Goal: Find specific page/section: Find specific page/section

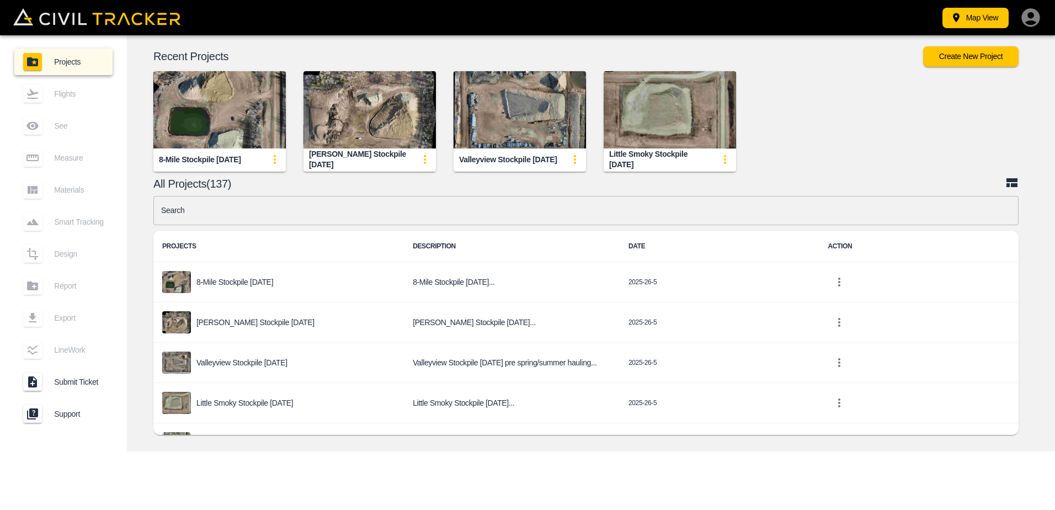
click at [1030, 13] on icon "button" at bounding box center [1031, 18] width 22 height 22
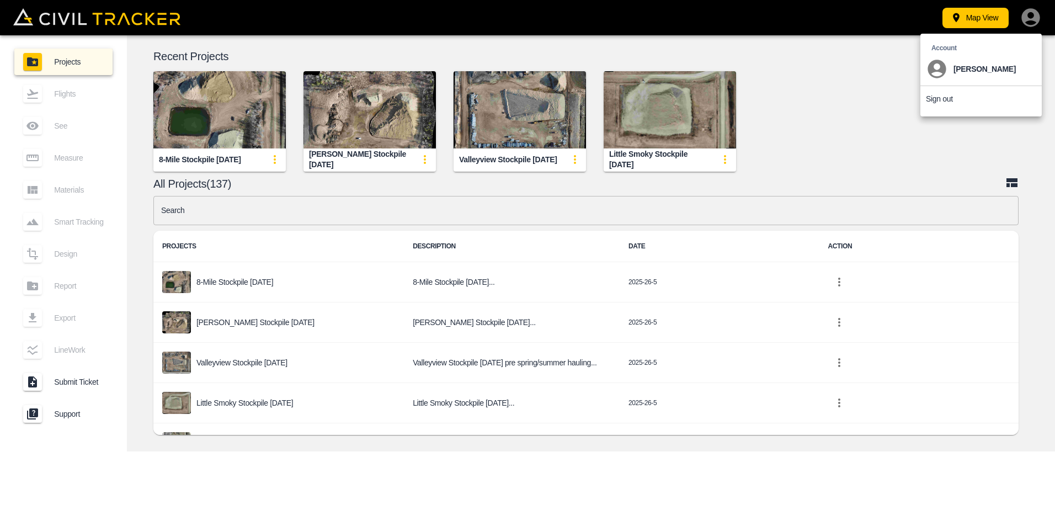
click at [1030, 13] on div at bounding box center [527, 255] width 1055 height 510
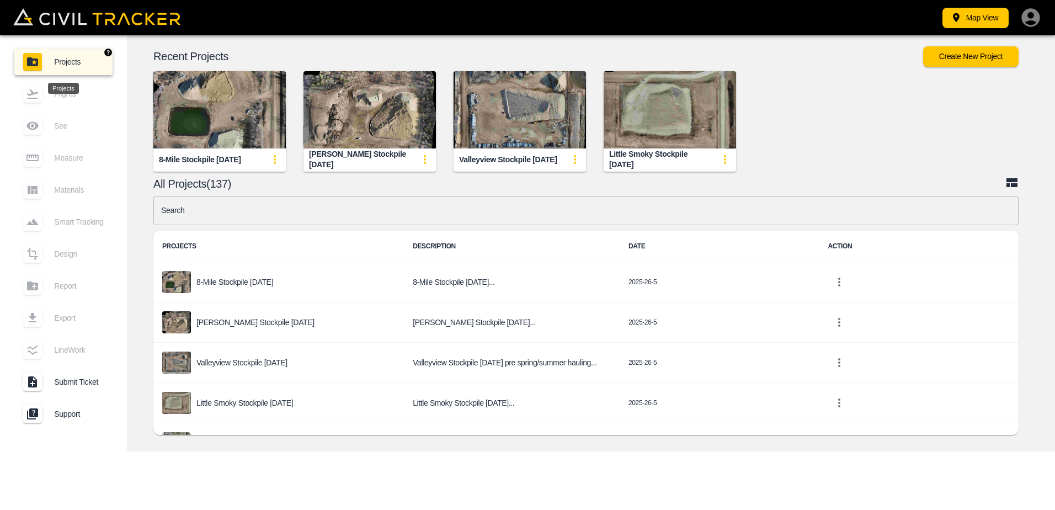
click at [61, 57] on span "Projects" at bounding box center [79, 61] width 50 height 9
click at [49, 94] on div "Flights" at bounding box center [63, 94] width 98 height 26
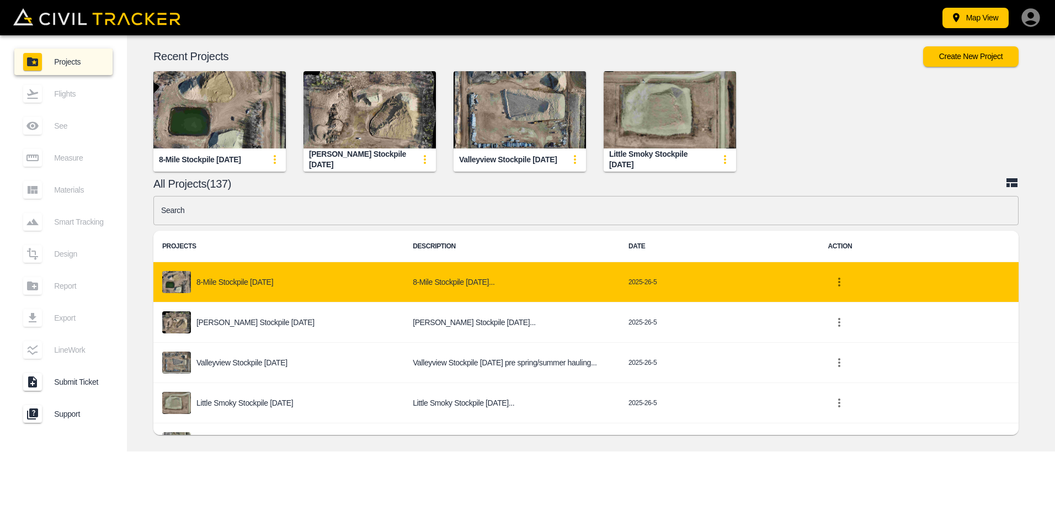
click at [248, 282] on p "8-Mile Stockpile [DATE]" at bounding box center [234, 282] width 77 height 9
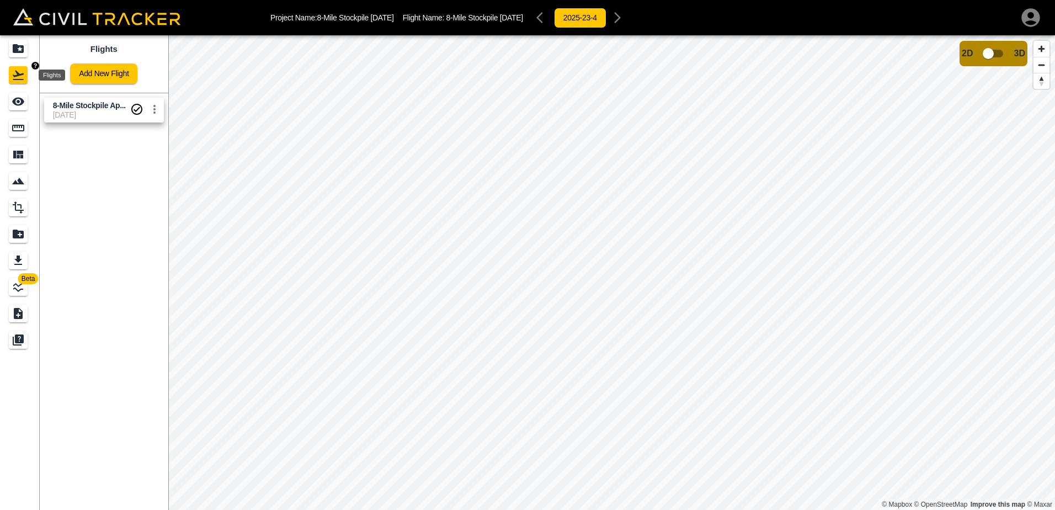
click at [23, 77] on icon "Flights" at bounding box center [18, 74] width 13 height 13
click at [22, 52] on icon "Projects" at bounding box center [18, 48] width 11 height 9
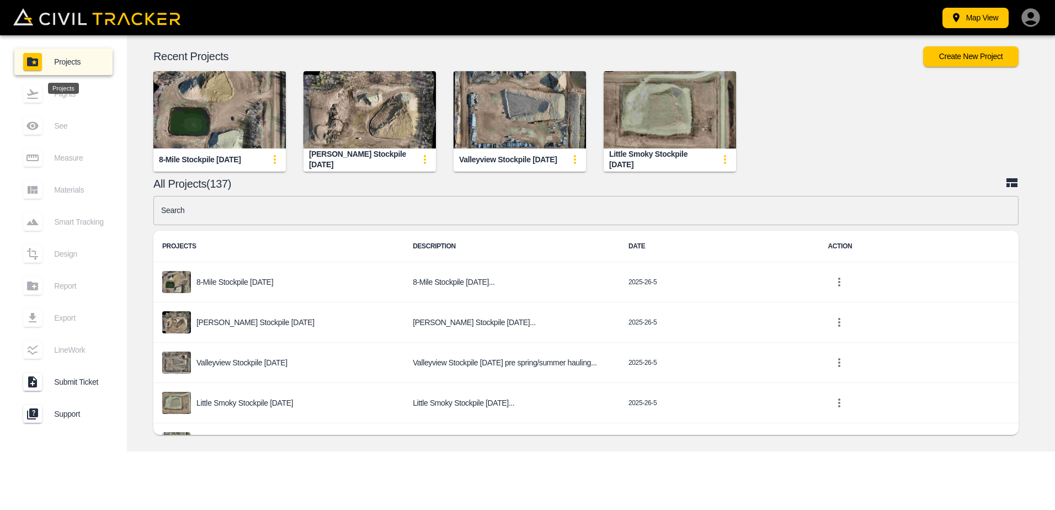
click at [63, 94] on div "Projects" at bounding box center [63, 88] width 31 height 11
click at [67, 55] on link "Projects" at bounding box center [63, 62] width 98 height 26
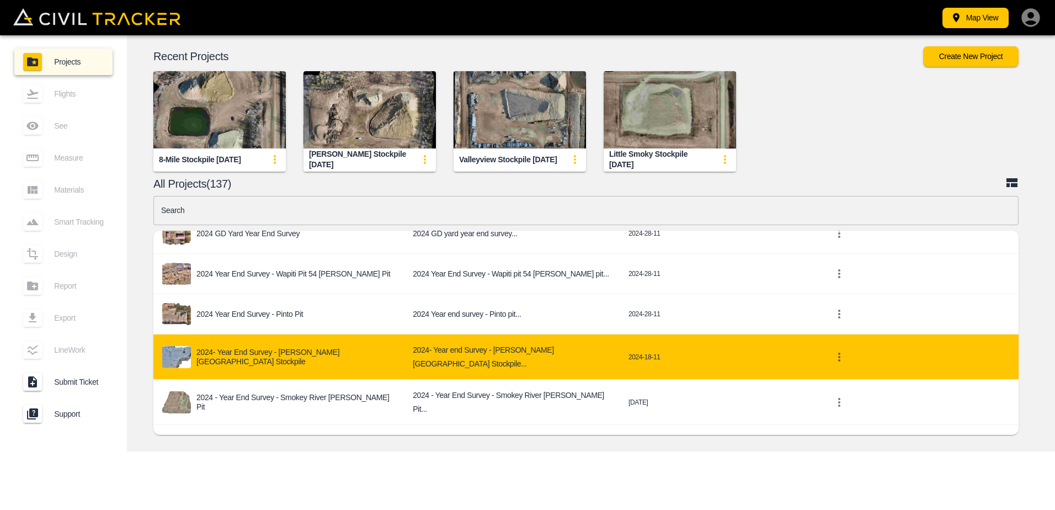
scroll to position [552, 0]
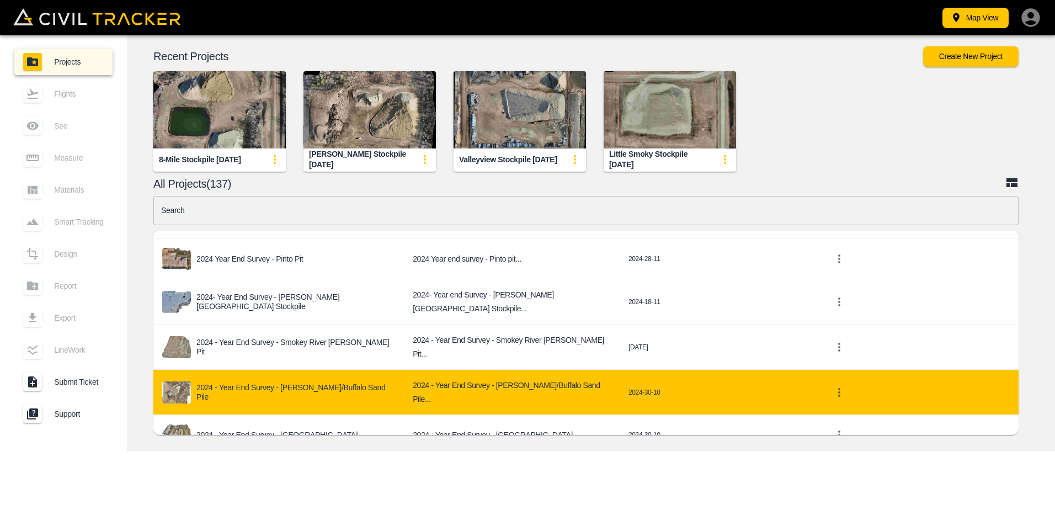
click at [314, 383] on p "2024 - Year End Survey - [PERSON_NAME]/Buffalo Sand Pile" at bounding box center [295, 392] width 199 height 18
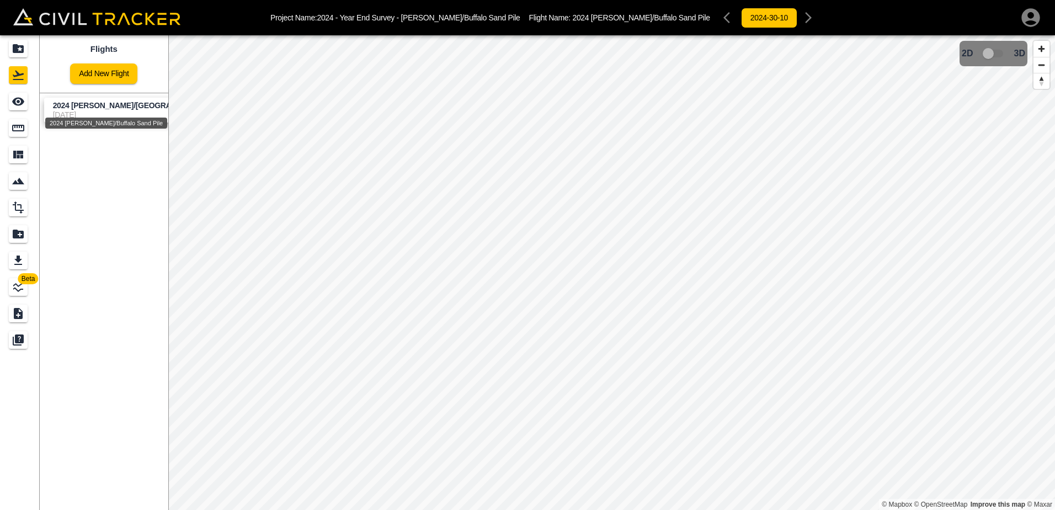
click at [124, 105] on span "2024 [PERSON_NAME]/[GEOGRAPHIC_DATA] ..." at bounding box center [138, 105] width 170 height 9
click at [24, 123] on icon "Measure" at bounding box center [18, 127] width 13 height 13
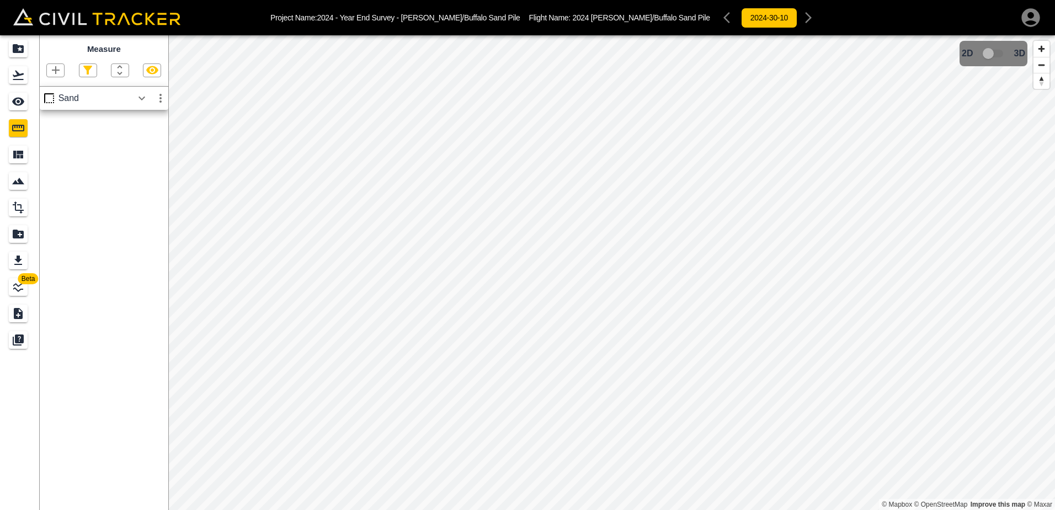
drag, startPoint x: 67, startPoint y: 103, endPoint x: 73, endPoint y: 102, distance: 5.6
click at [70, 103] on div "Sand" at bounding box center [95, 98] width 74 height 10
